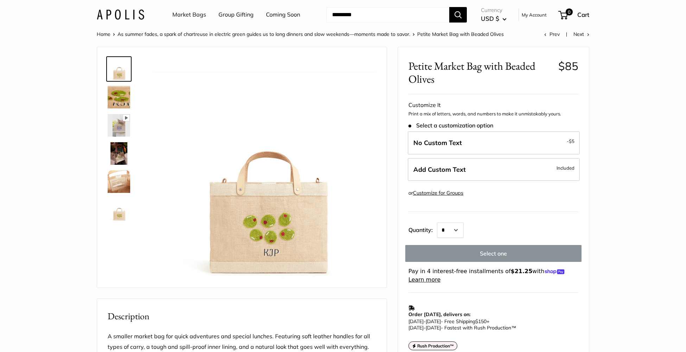
click at [198, 15] on link "Market Bags" at bounding box center [189, 14] width 34 height 11
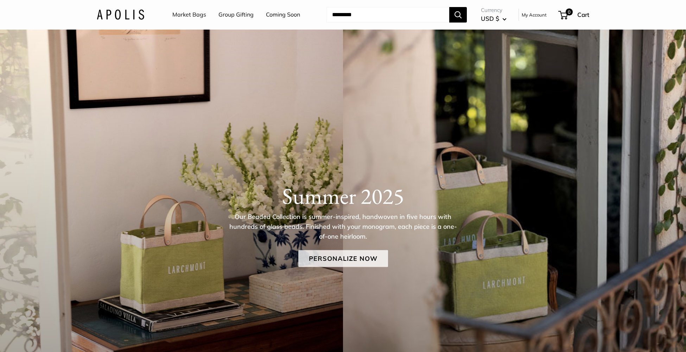
click at [330, 262] on link "Personalize Now" at bounding box center [343, 258] width 90 height 17
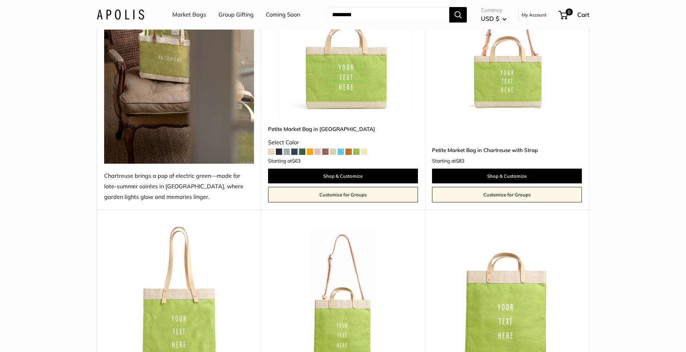
scroll to position [141, 0]
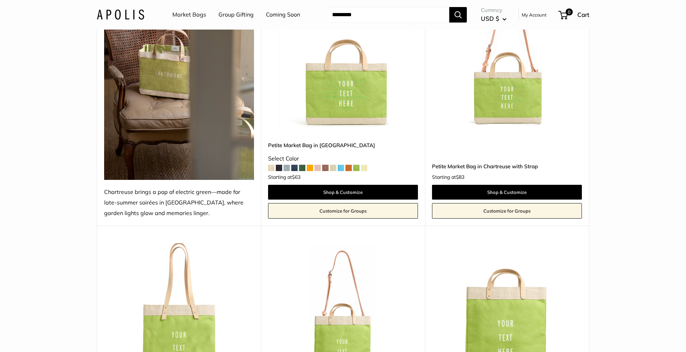
click at [0, 0] on img at bounding box center [0, 0] width 0 height 0
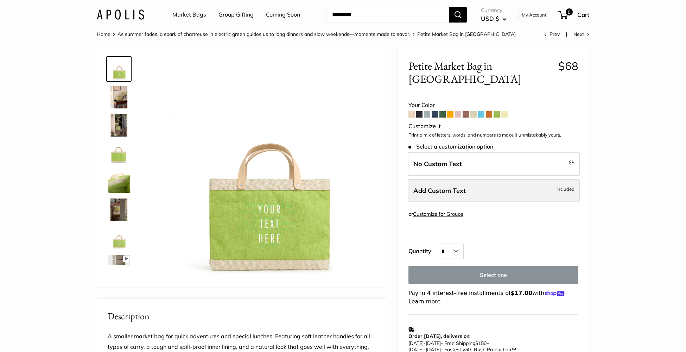
click at [464, 179] on label "Add Custom Text Included" at bounding box center [494, 190] width 172 height 23
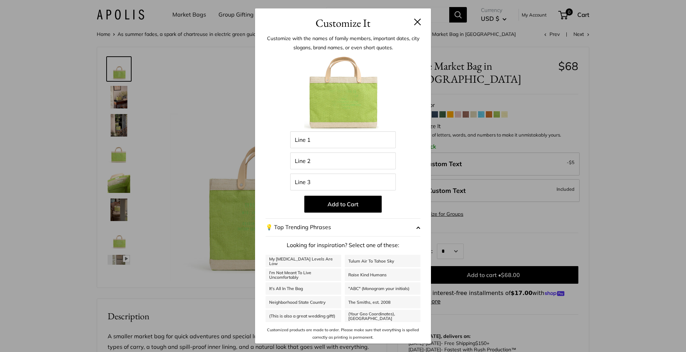
click at [415, 20] on button at bounding box center [417, 21] width 7 height 7
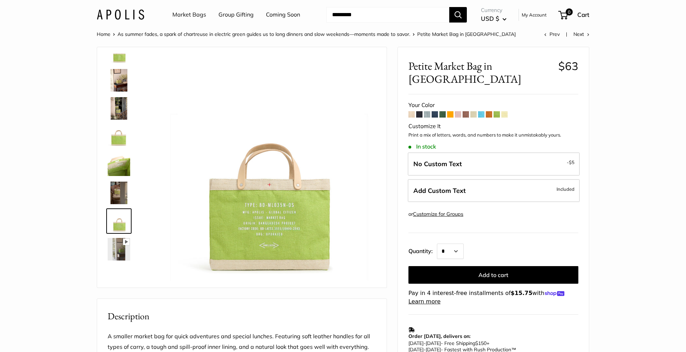
click at [505, 111] on span at bounding box center [504, 114] width 6 height 6
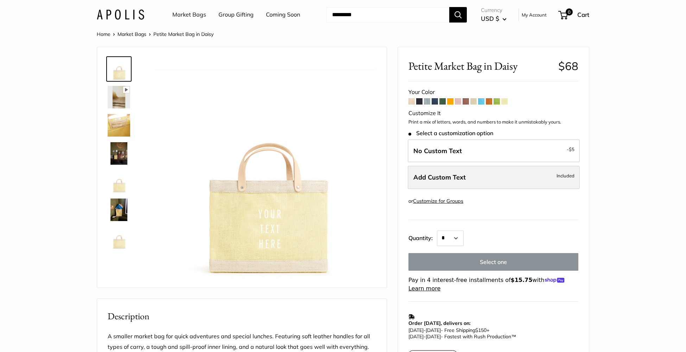
click at [441, 176] on span "Add Custom Text" at bounding box center [439, 177] width 52 height 8
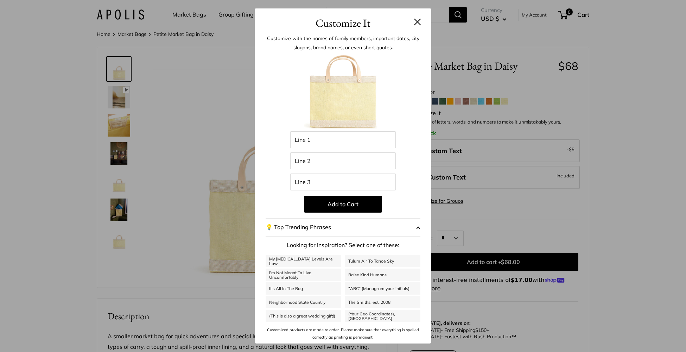
click at [418, 20] on button at bounding box center [417, 21] width 7 height 7
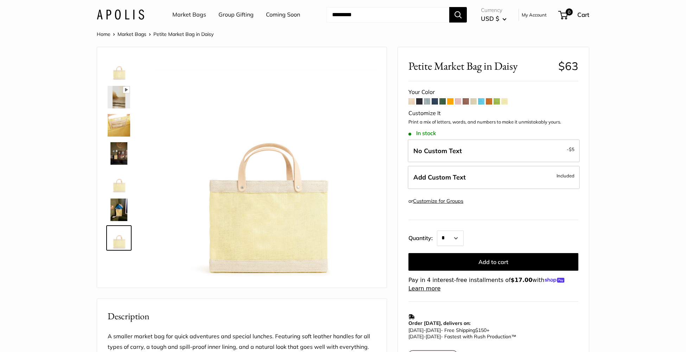
click at [483, 101] on span at bounding box center [481, 101] width 6 height 6
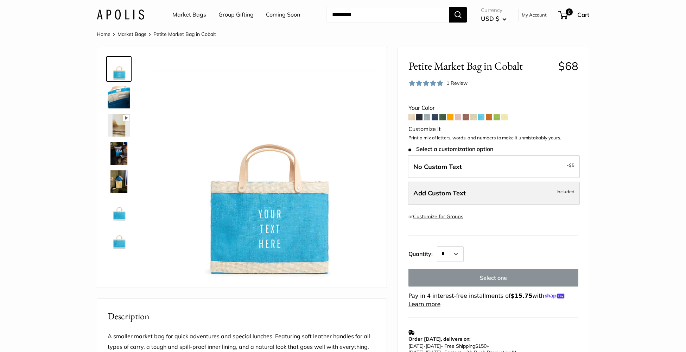
click at [454, 195] on span "Add Custom Text" at bounding box center [439, 193] width 52 height 8
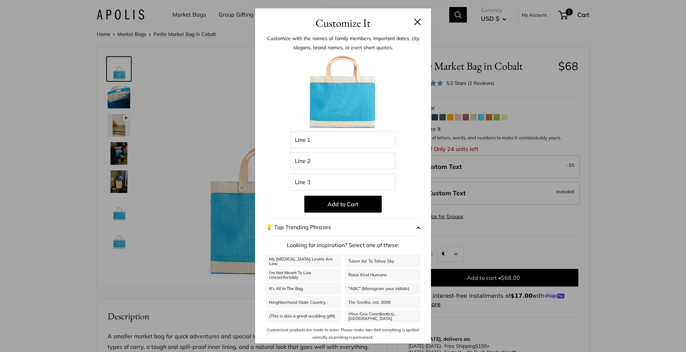
click at [419, 21] on button at bounding box center [417, 21] width 7 height 7
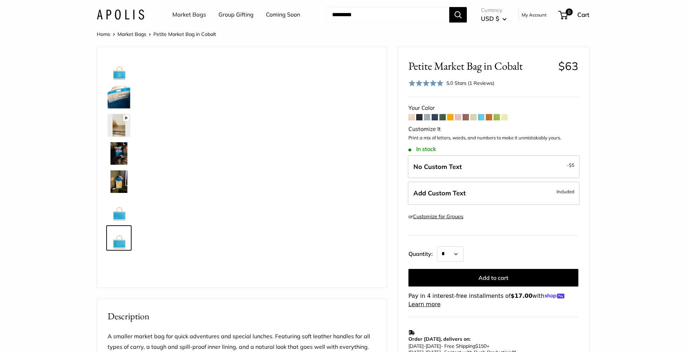
click at [439, 84] on span at bounding box center [425, 82] width 35 height 7
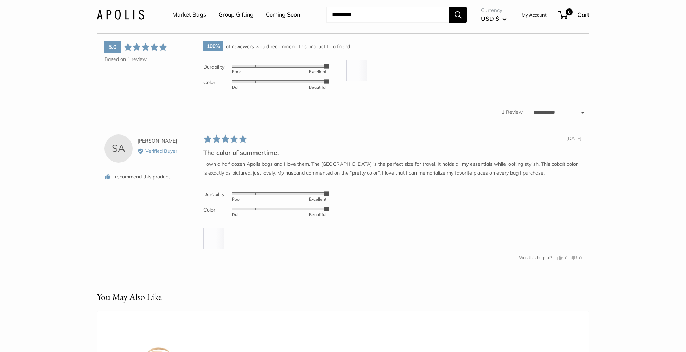
scroll to position [1223, 0]
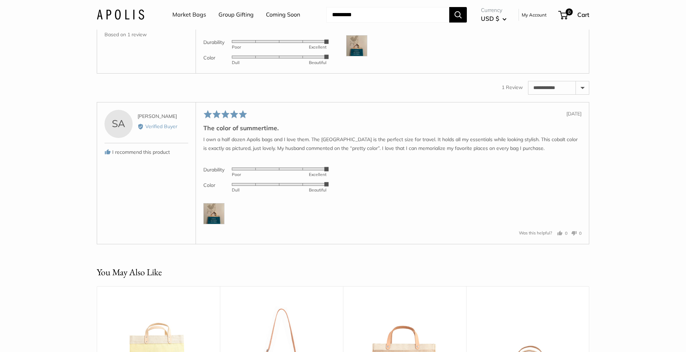
click at [209, 224] on img at bounding box center [213, 213] width 21 height 21
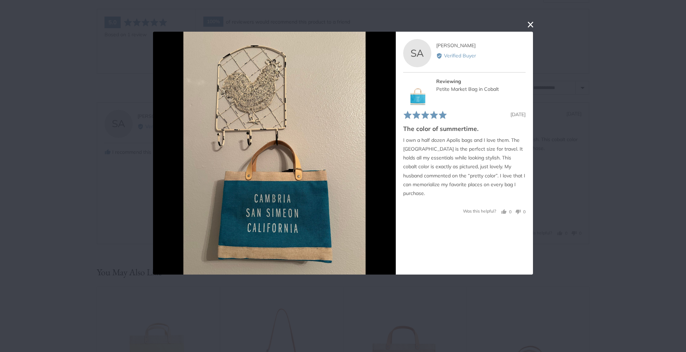
click at [67, 223] on div "User-Uploaded Media Gallery SA Shirley A. Reviewed by Shirley A. Verified Buyer…" at bounding box center [343, 176] width 686 height 352
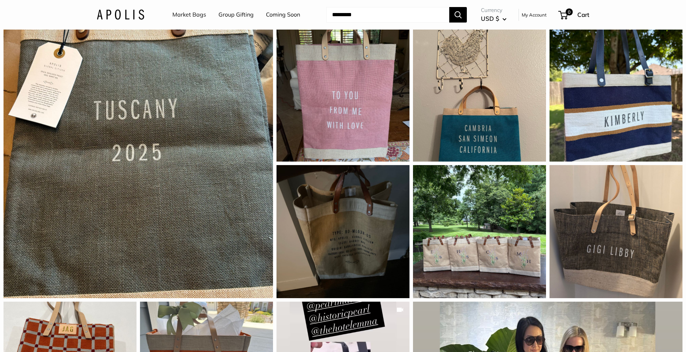
scroll to position [215, 0]
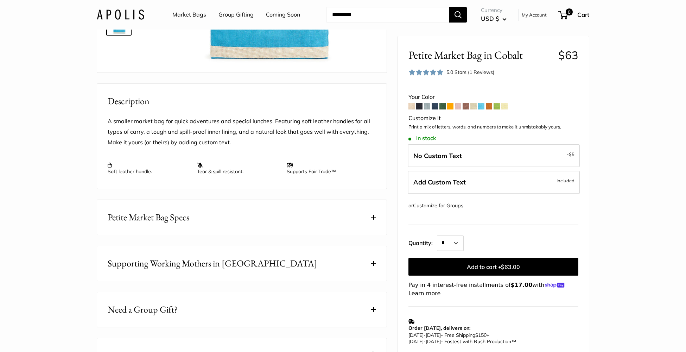
click at [185, 14] on link "Market Bags" at bounding box center [189, 14] width 34 height 11
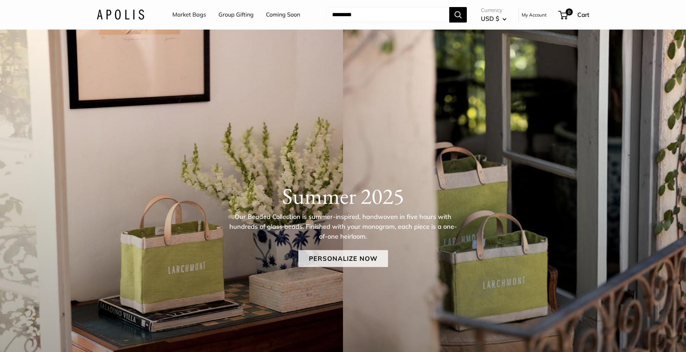
click at [325, 262] on link "Personalize Now" at bounding box center [343, 258] width 90 height 17
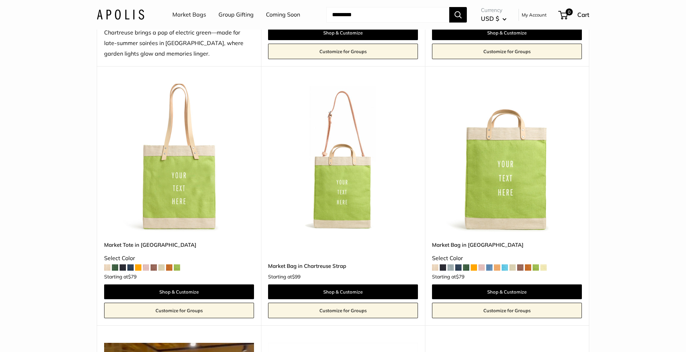
scroll to position [307, 0]
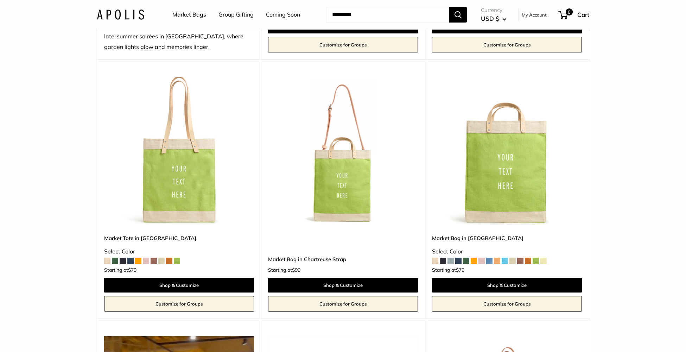
click at [0, 0] on img at bounding box center [0, 0] width 0 height 0
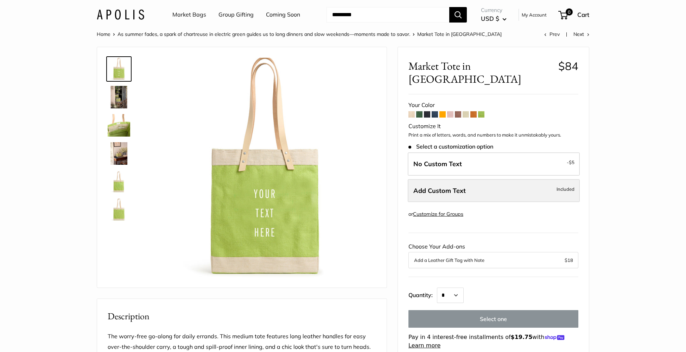
click at [456, 182] on label "Add Custom Text Included" at bounding box center [494, 190] width 172 height 23
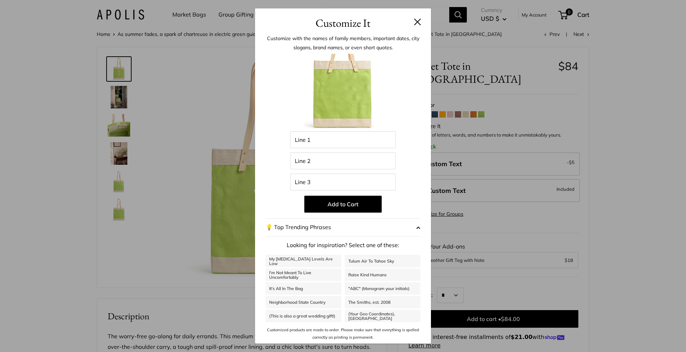
click at [419, 18] on button at bounding box center [417, 21] width 7 height 7
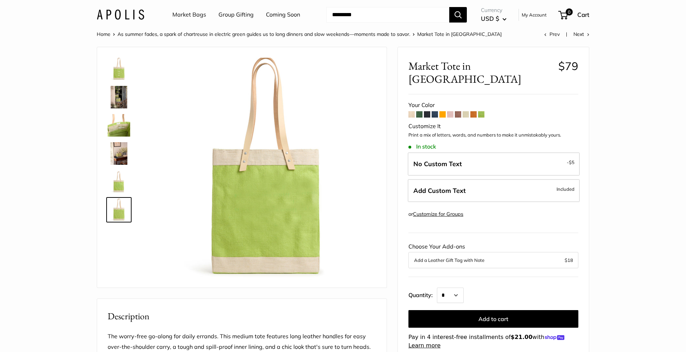
click at [474, 111] on span at bounding box center [473, 114] width 6 height 6
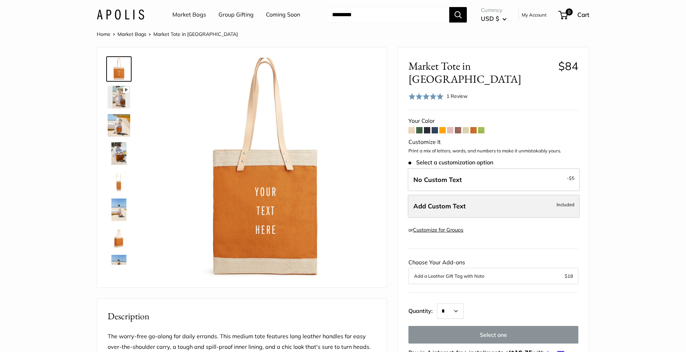
click at [421, 201] on label "Add Custom Text Included" at bounding box center [494, 206] width 172 height 23
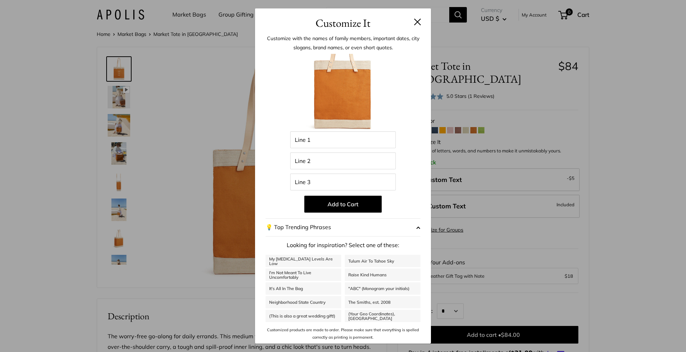
click at [414, 22] on button at bounding box center [417, 21] width 7 height 7
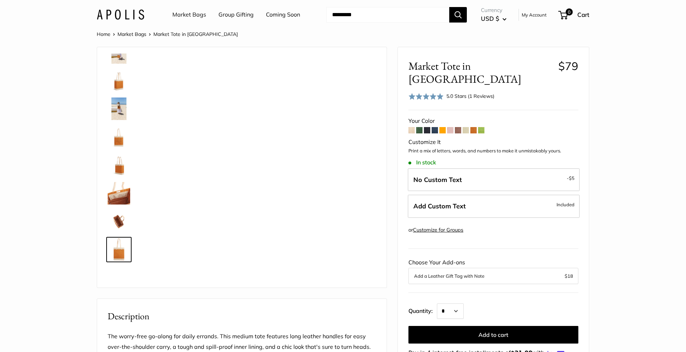
scroll to position [158, 0]
click at [420, 93] on span at bounding box center [425, 96] width 35 height 7
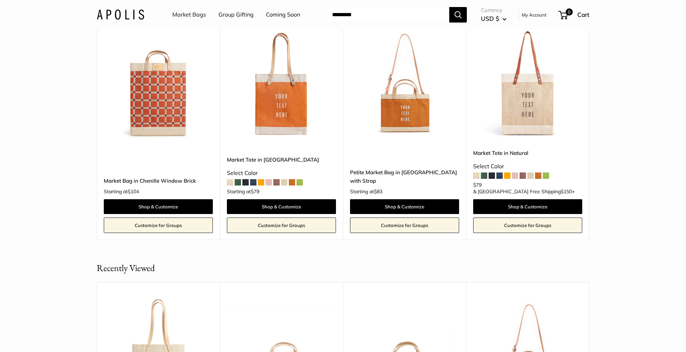
scroll to position [1475, 0]
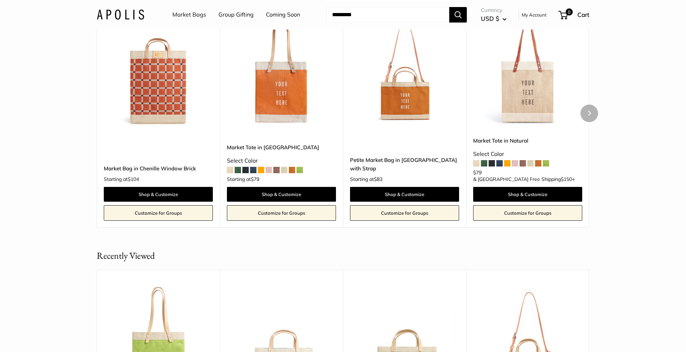
click at [0, 0] on img at bounding box center [0, 0] width 0 height 0
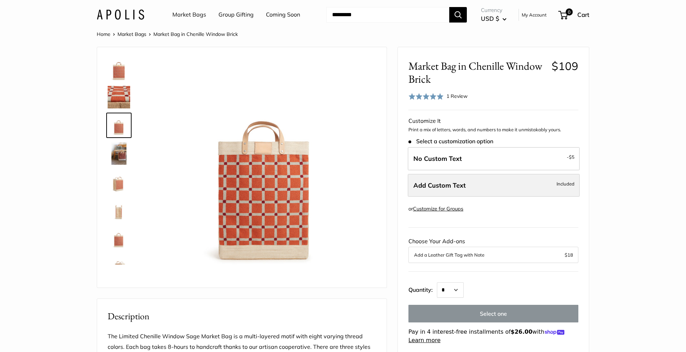
click at [495, 190] on label "Add Custom Text Included" at bounding box center [494, 185] width 172 height 23
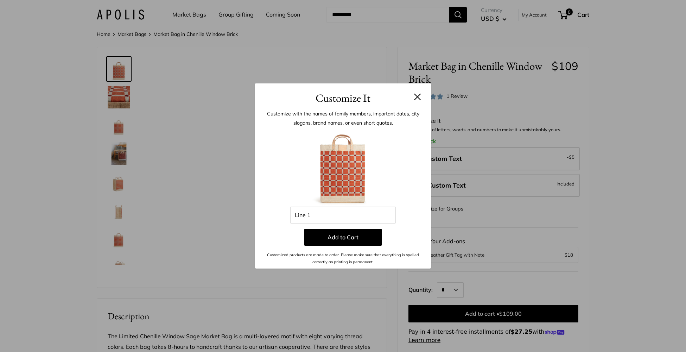
click at [419, 98] on button at bounding box center [417, 96] width 7 height 7
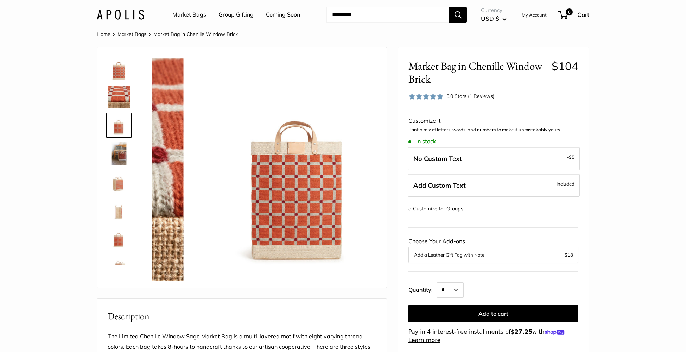
click at [437, 97] on span at bounding box center [425, 96] width 35 height 7
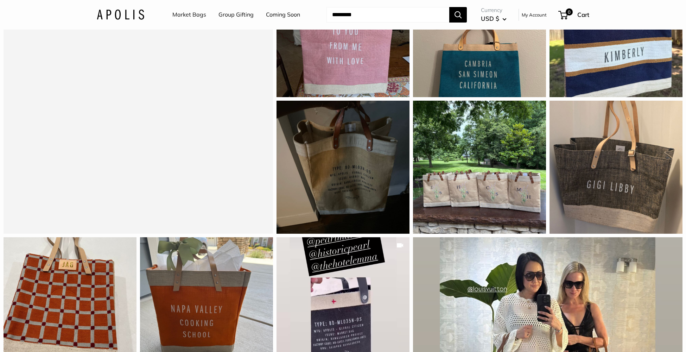
scroll to position [469, 0]
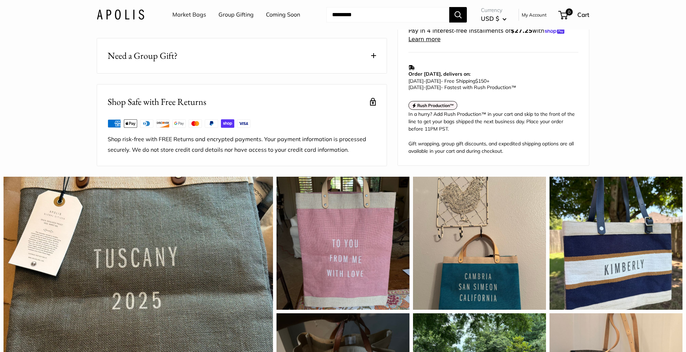
click at [184, 14] on link "Market Bags" at bounding box center [189, 14] width 34 height 11
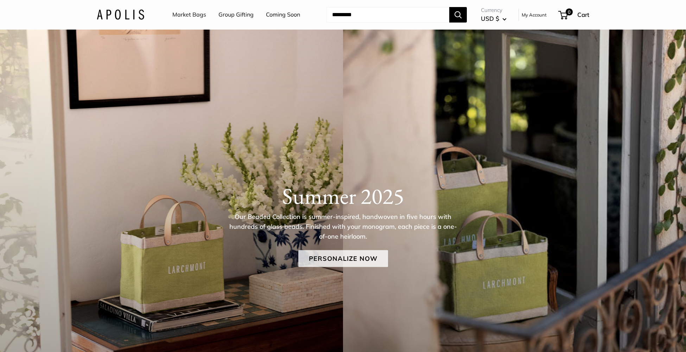
click at [326, 255] on link "Personalize Now" at bounding box center [343, 258] width 90 height 17
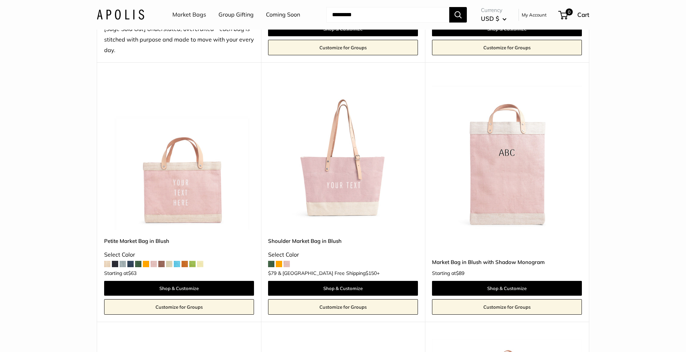
scroll to position [936, 0]
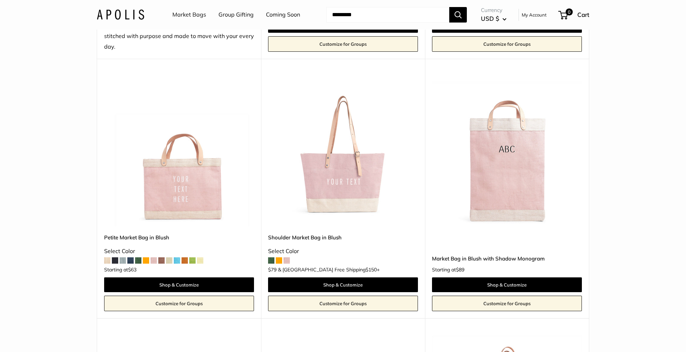
click at [0, 0] on img at bounding box center [0, 0] width 0 height 0
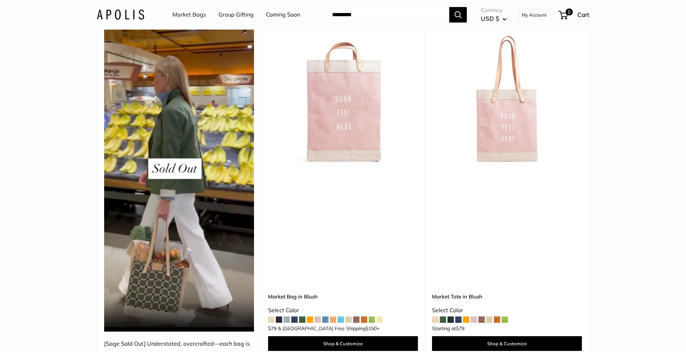
scroll to position [606, 0]
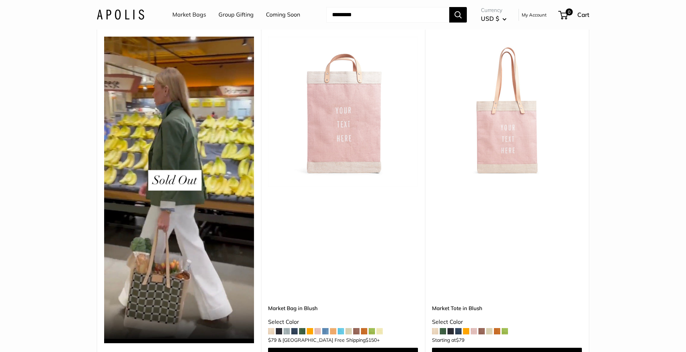
click at [0, 0] on img at bounding box center [0, 0] width 0 height 0
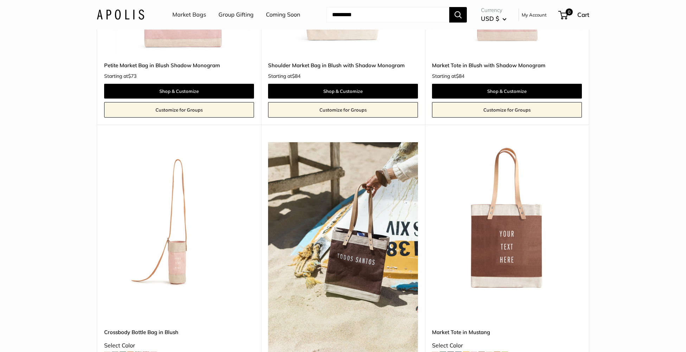
scroll to position [1369, 0]
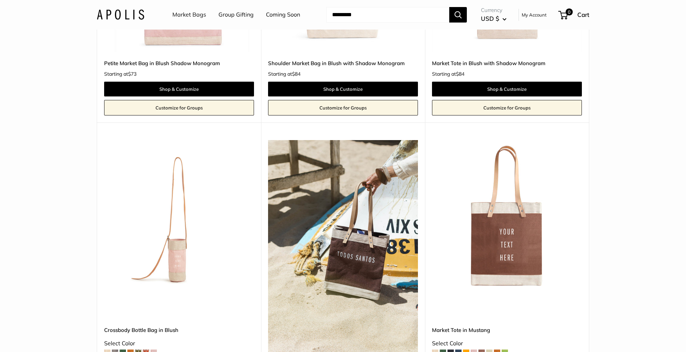
click at [0, 0] on img at bounding box center [0, 0] width 0 height 0
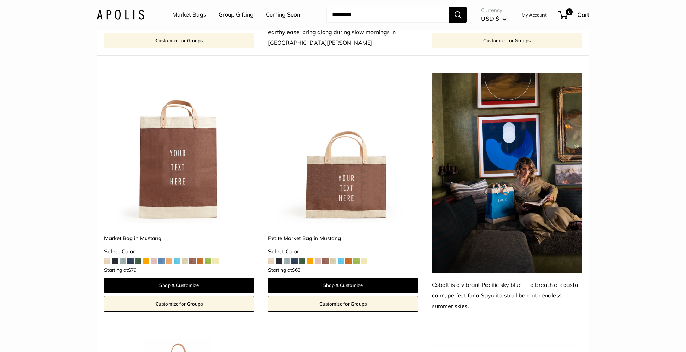
scroll to position [1727, 0]
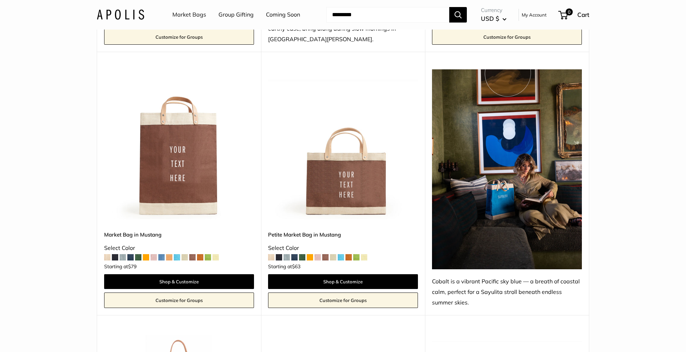
click at [0, 0] on img at bounding box center [0, 0] width 0 height 0
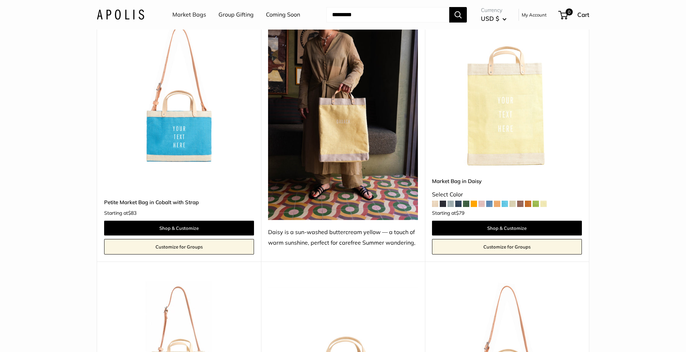
scroll to position [2456, 0]
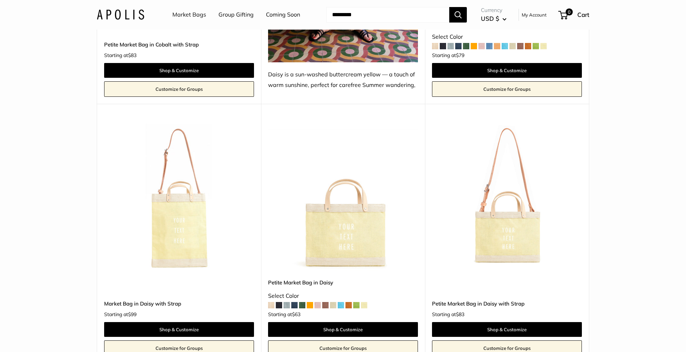
click at [0, 0] on img at bounding box center [0, 0] width 0 height 0
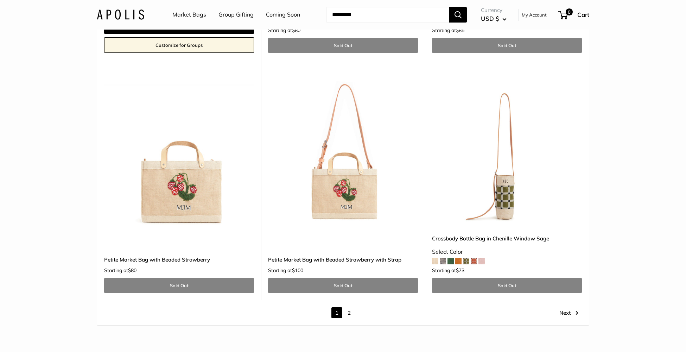
scroll to position [4052, 0]
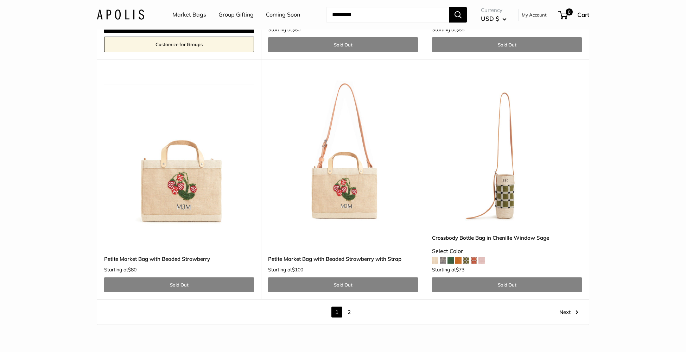
click at [350, 315] on link "2" at bounding box center [349, 311] width 11 height 11
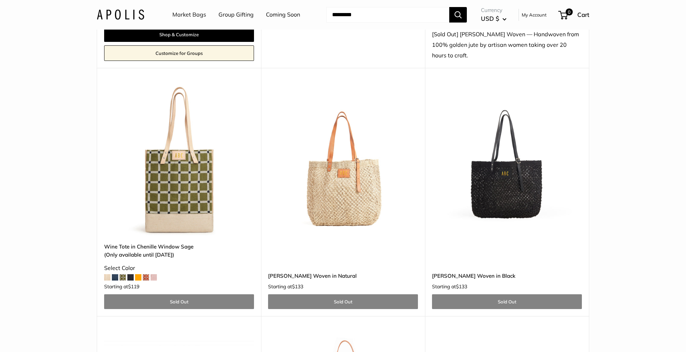
scroll to position [1435, 0]
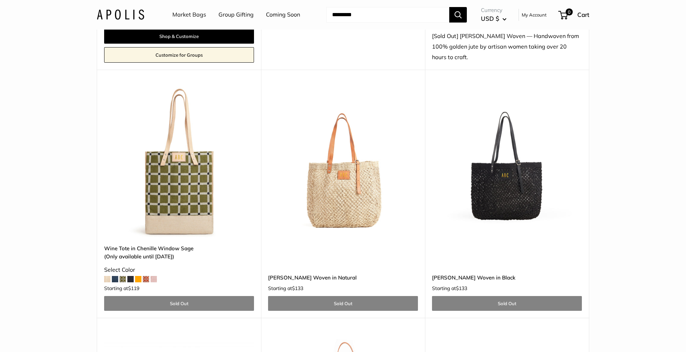
click at [0, 0] on img at bounding box center [0, 0] width 0 height 0
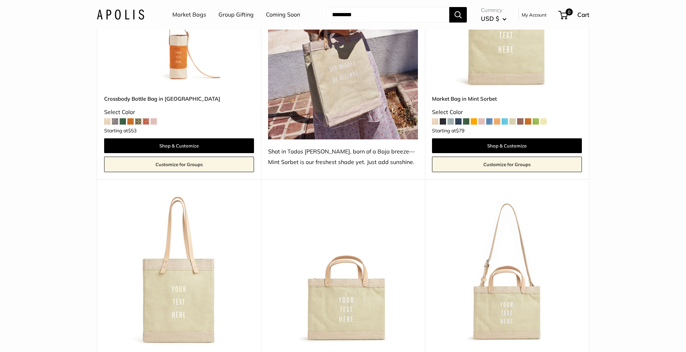
scroll to position [0, 0]
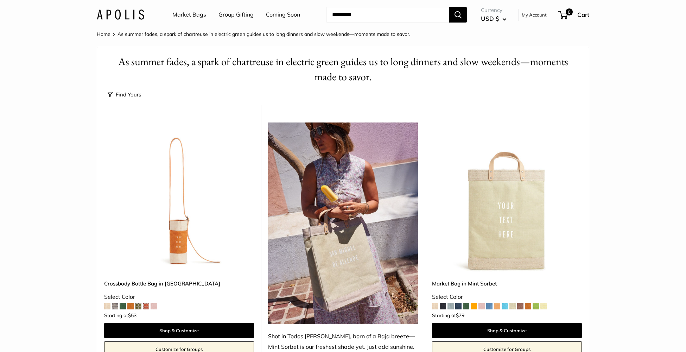
click at [196, 16] on link "Market Bags" at bounding box center [189, 14] width 34 height 11
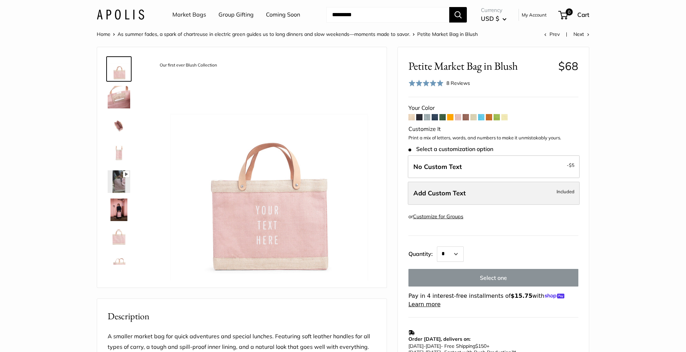
click at [457, 190] on span "Add Custom Text" at bounding box center [439, 193] width 52 height 8
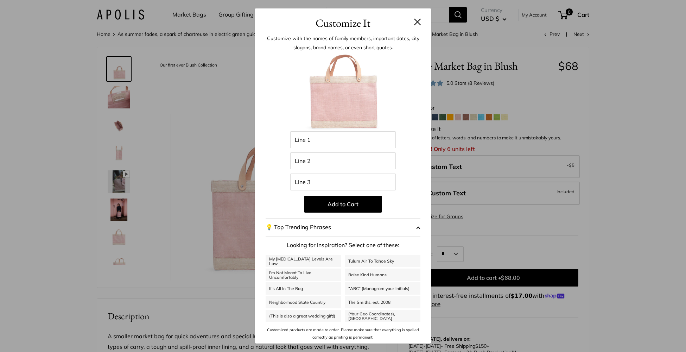
click at [417, 21] on button at bounding box center [417, 21] width 7 height 7
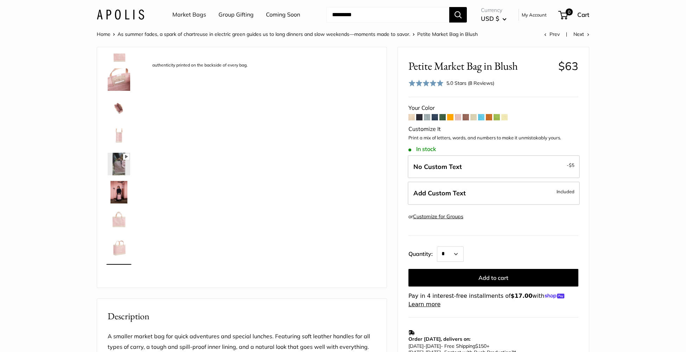
scroll to position [45, 0]
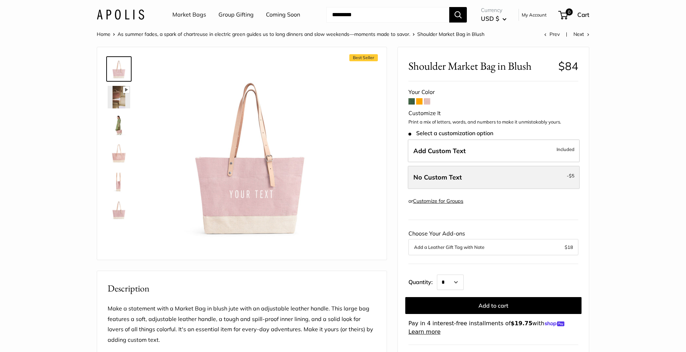
click at [481, 182] on label "No Custom Text - $5" at bounding box center [494, 177] width 172 height 23
click at [481, 179] on label "No Custom Text - $5" at bounding box center [494, 177] width 172 height 23
click at [452, 172] on label "No Custom Text - $5" at bounding box center [494, 177] width 172 height 23
click at [420, 102] on span at bounding box center [419, 101] width 6 height 6
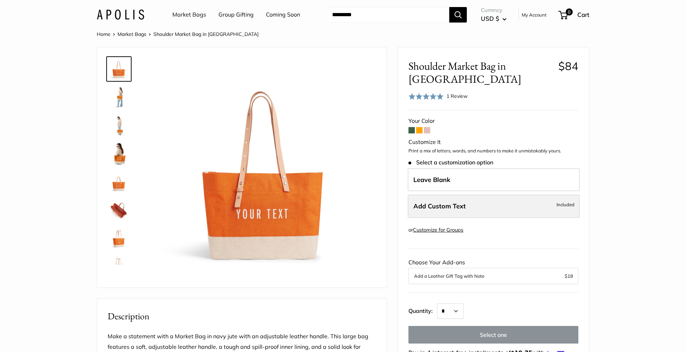
click at [438, 202] on span "Add Custom Text" at bounding box center [439, 206] width 52 height 8
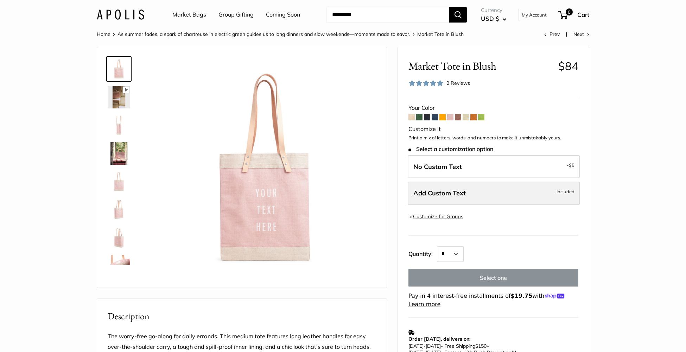
click at [499, 190] on label "Add Custom Text Included" at bounding box center [494, 193] width 172 height 23
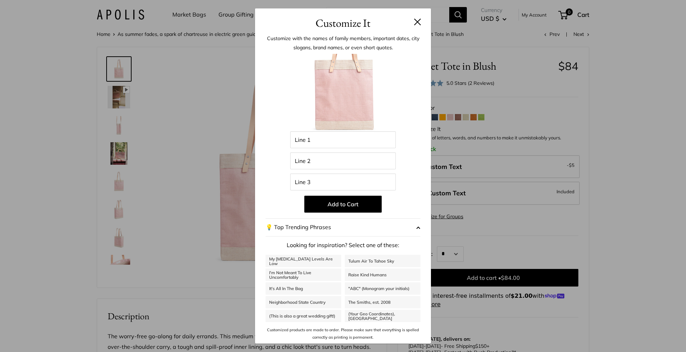
click at [416, 20] on button at bounding box center [417, 21] width 7 height 7
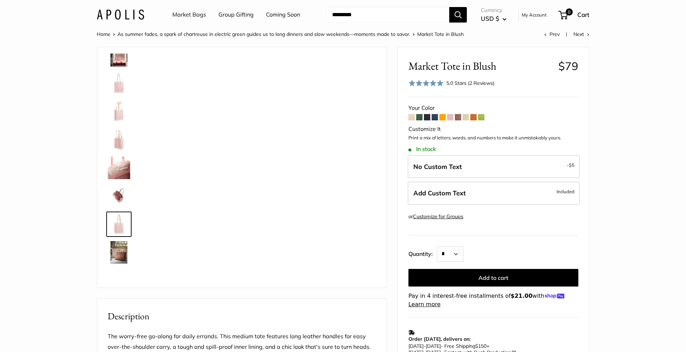
scroll to position [101, 0]
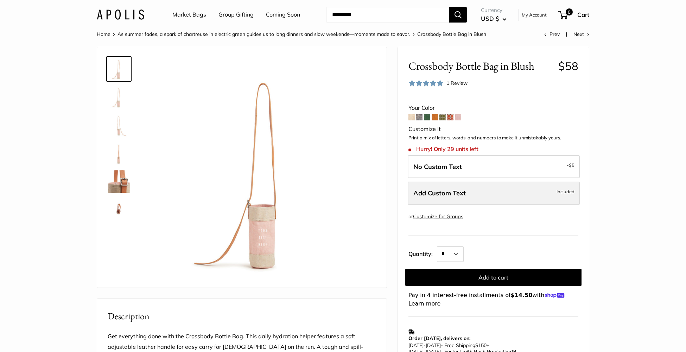
click at [479, 190] on label "Add Custom Text Included" at bounding box center [494, 193] width 172 height 23
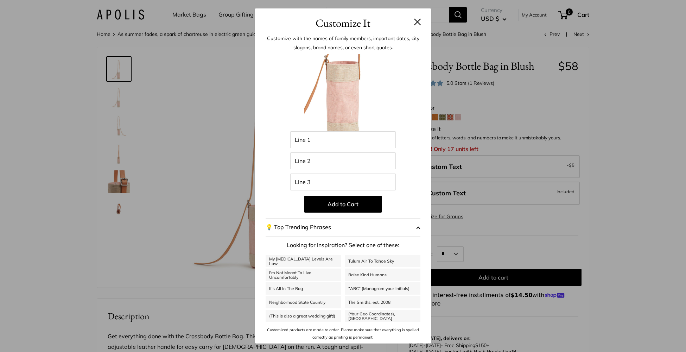
click at [420, 23] on button at bounding box center [417, 21] width 7 height 7
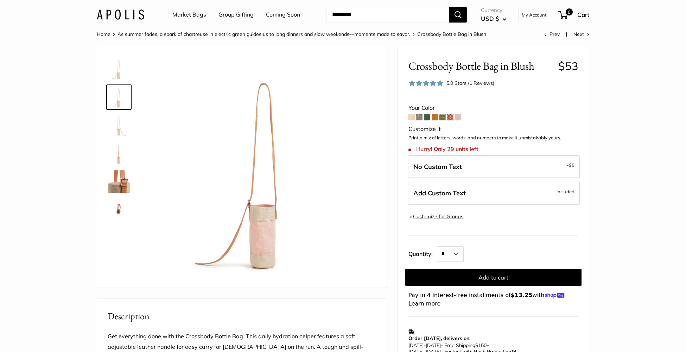
click at [435, 85] on span at bounding box center [425, 82] width 35 height 7
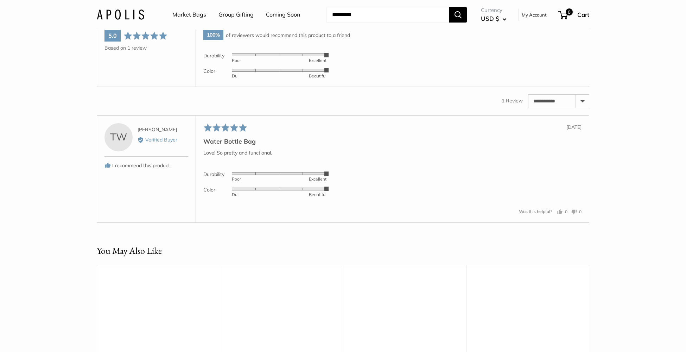
scroll to position [1237, 0]
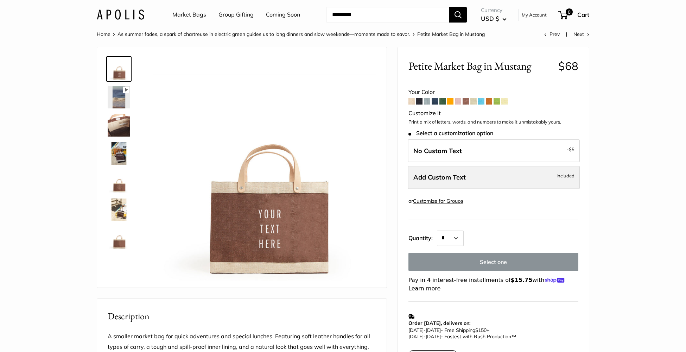
click at [424, 177] on span "Add Custom Text" at bounding box center [439, 177] width 52 height 8
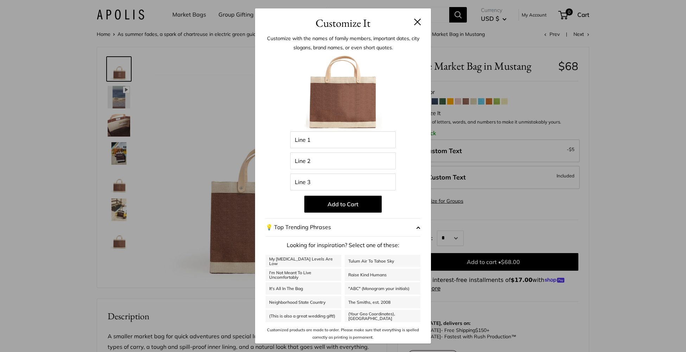
click at [419, 21] on button at bounding box center [417, 21] width 7 height 7
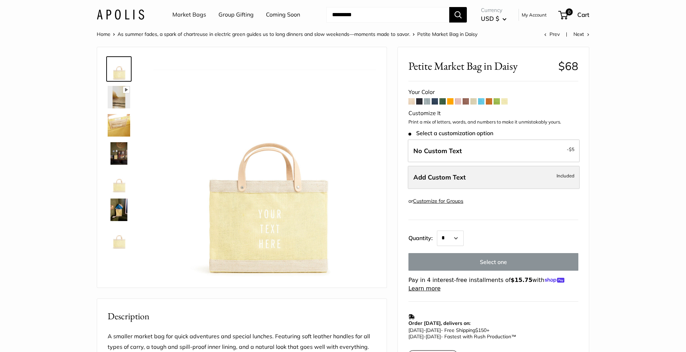
click at [478, 182] on label "Add Custom Text Included" at bounding box center [494, 177] width 172 height 23
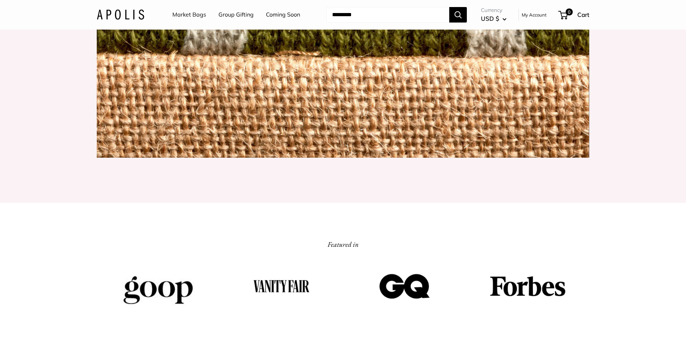
scroll to position [945, 0]
